Goal: Information Seeking & Learning: Learn about a topic

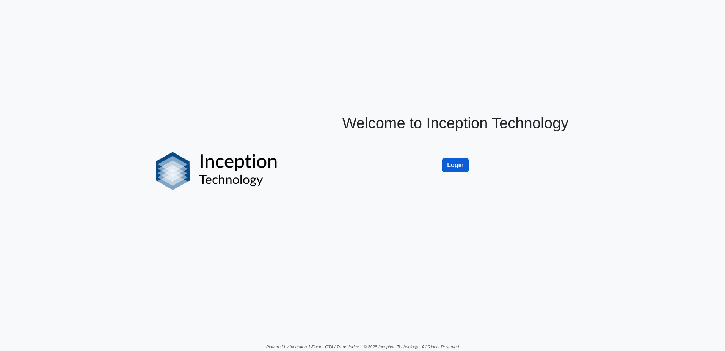
click at [448, 167] on button "Login" at bounding box center [455, 165] width 27 height 14
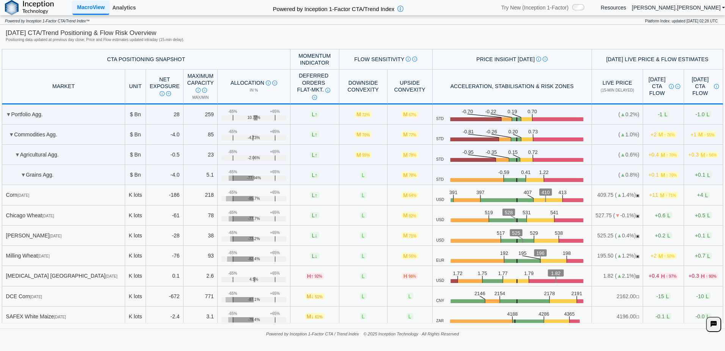
click at [135, 7] on link "Analytics" at bounding box center [124, 7] width 30 height 13
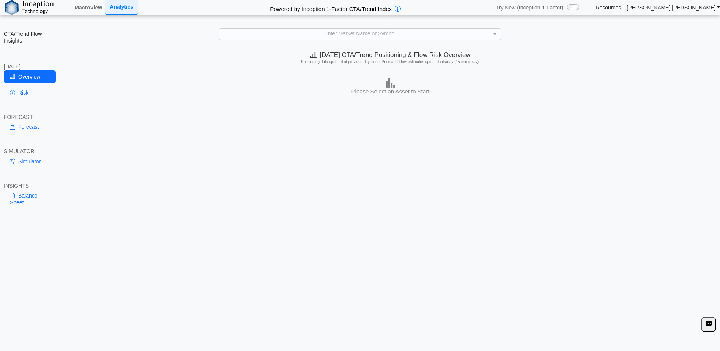
click at [319, 32] on div "Enter Market Name or Symbol" at bounding box center [359, 34] width 281 height 11
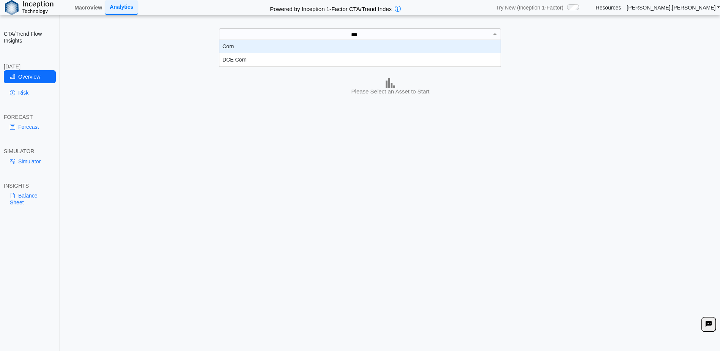
scroll to position [21, 275]
type input "****"
click at [285, 47] on div "Corn" at bounding box center [359, 46] width 281 height 13
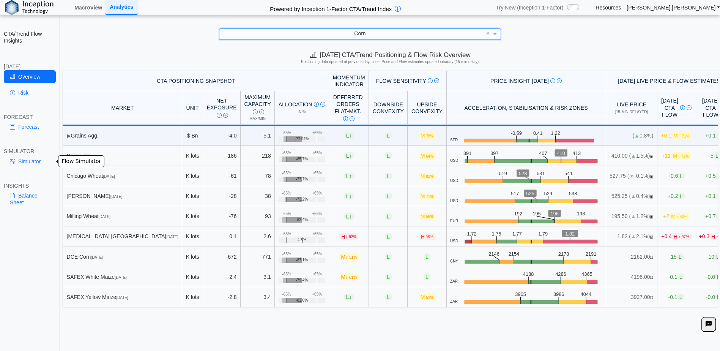
click at [37, 159] on link "Simulator" at bounding box center [30, 161] width 52 height 13
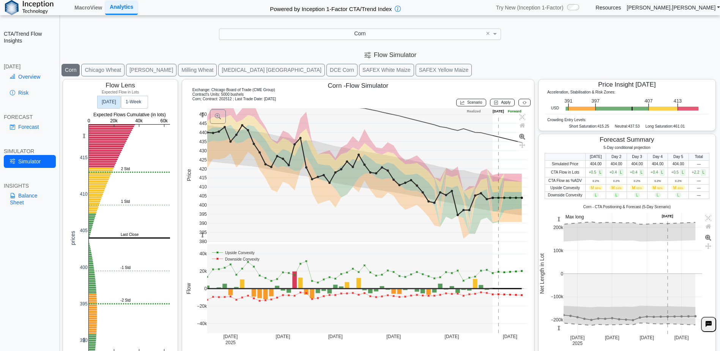
click at [103, 99] on text "Today" at bounding box center [109, 101] width 14 height 5
click at [129, 100] on text "1‑Week" at bounding box center [134, 101] width 16 height 5
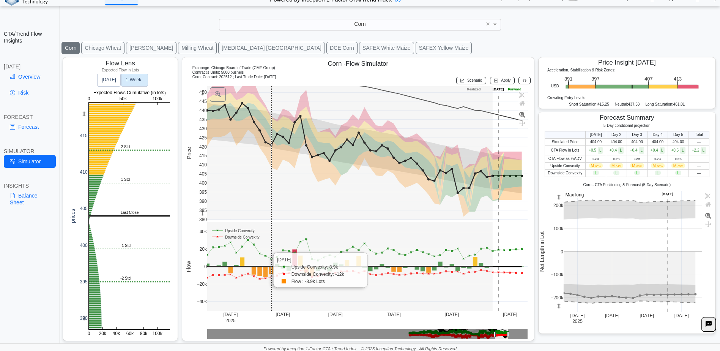
scroll to position [11, 0]
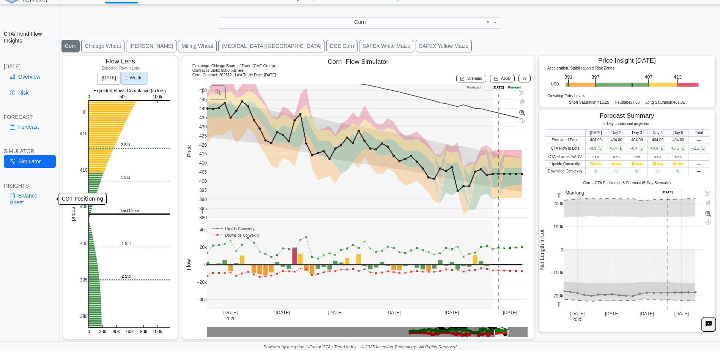
click at [29, 198] on link "Balance Sheet" at bounding box center [30, 199] width 52 height 20
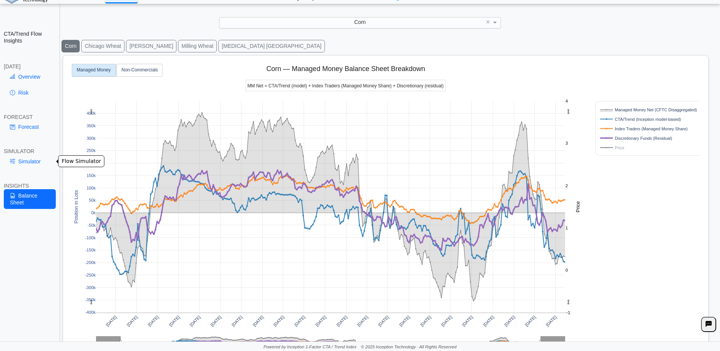
click at [35, 159] on link "Simulator" at bounding box center [30, 161] width 52 height 13
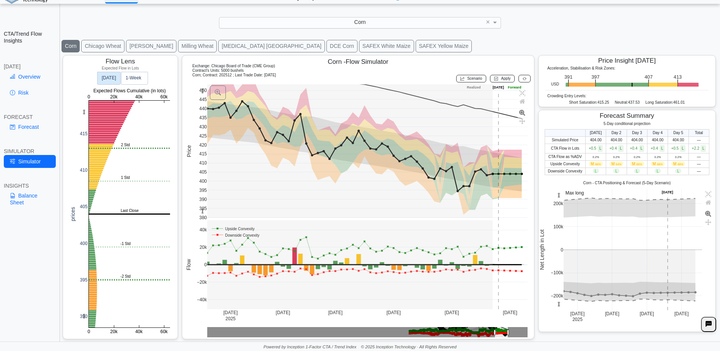
click at [105, 79] on text "Today" at bounding box center [109, 77] width 14 height 5
click at [137, 78] on div at bounding box center [390, 197] width 659 height 288
click at [134, 77] on text "1‑Week" at bounding box center [134, 77] width 16 height 5
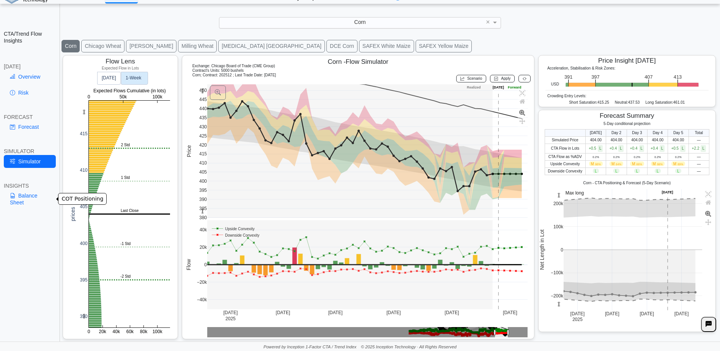
click at [30, 193] on link "Balance Sheet" at bounding box center [30, 199] width 52 height 20
